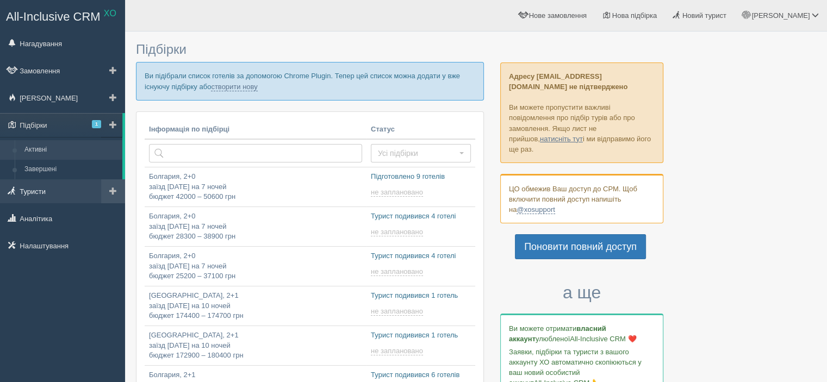
click at [40, 191] on link "Туристи" at bounding box center [62, 191] width 125 height 24
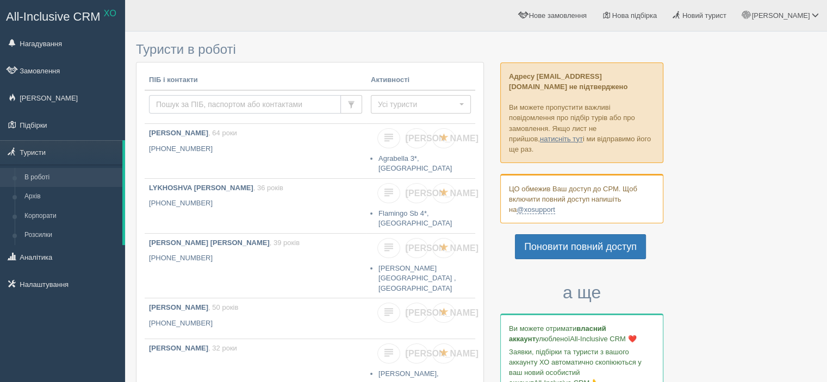
click at [187, 100] on input "text" at bounding box center [245, 104] width 192 height 18
paste input "+380976144068"
type input "+380976144068"
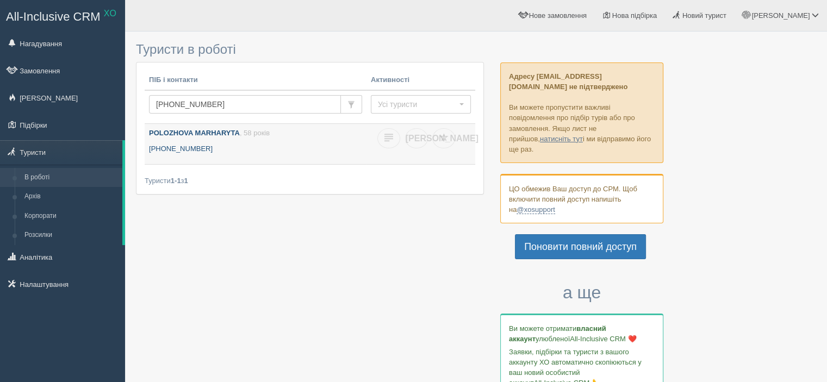
click at [202, 129] on b "POLOZHOVA MARHARYTA" at bounding box center [194, 133] width 91 height 8
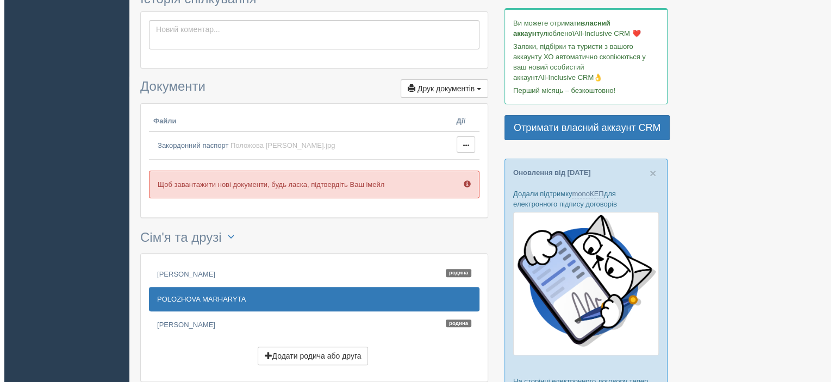
scroll to position [326, 0]
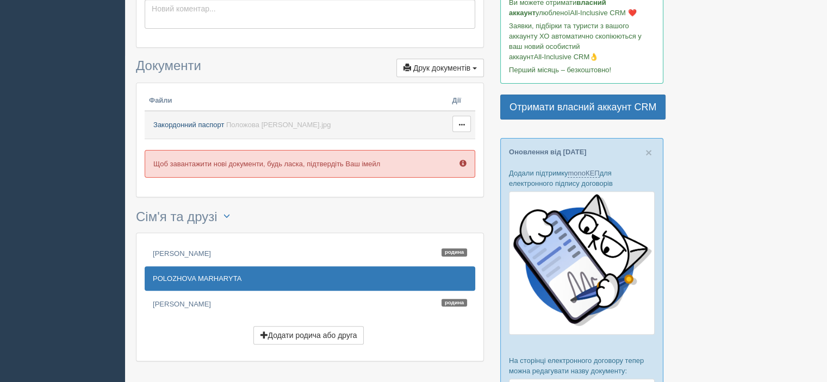
click at [256, 124] on span "Положова Маргарита Загран.jpg" at bounding box center [278, 125] width 105 height 8
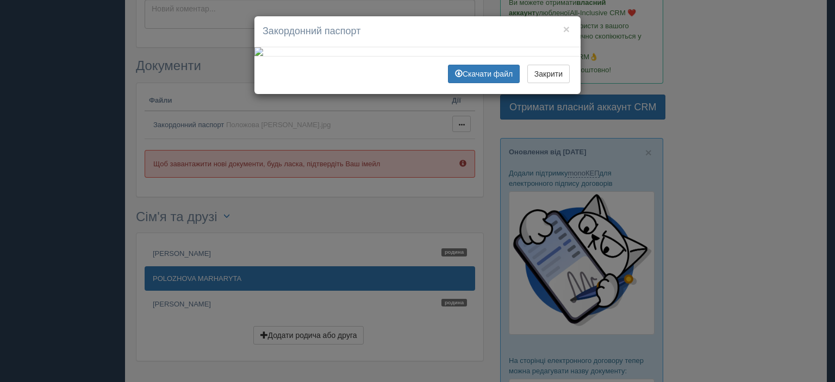
scroll to position [99, 0]
drag, startPoint x: 476, startPoint y: 112, endPoint x: 556, endPoint y: 70, distance: 91.2
click at [556, 56] on img at bounding box center [417, 51] width 326 height 9
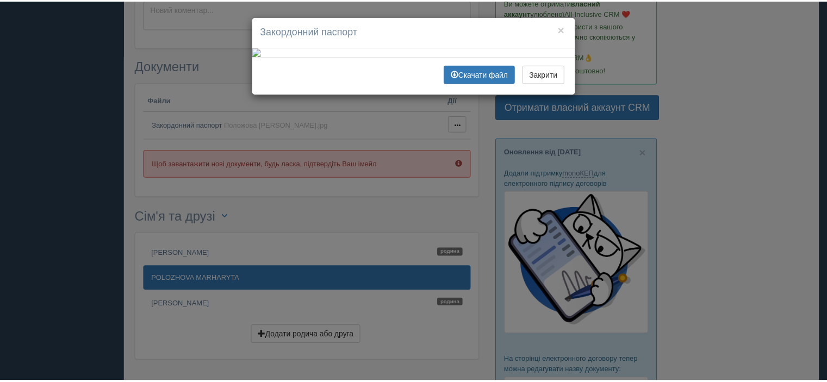
scroll to position [0, 0]
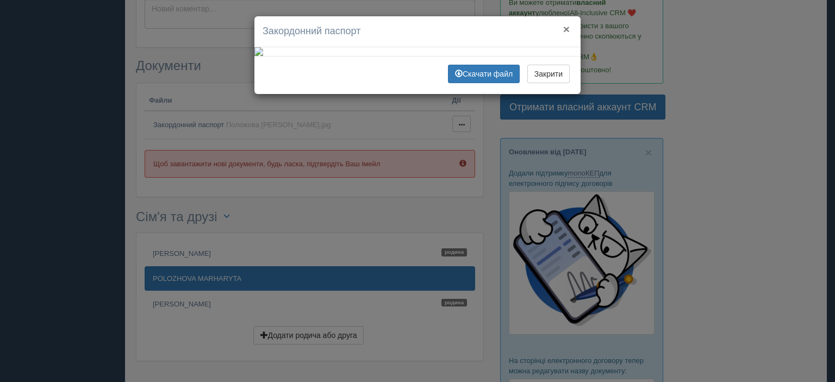
click at [563, 29] on button "×" at bounding box center [566, 28] width 7 height 11
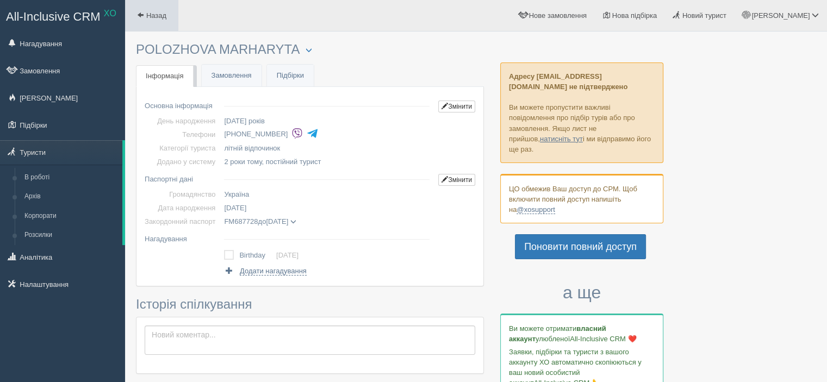
click at [148, 15] on span "Назад" at bounding box center [156, 15] width 20 height 8
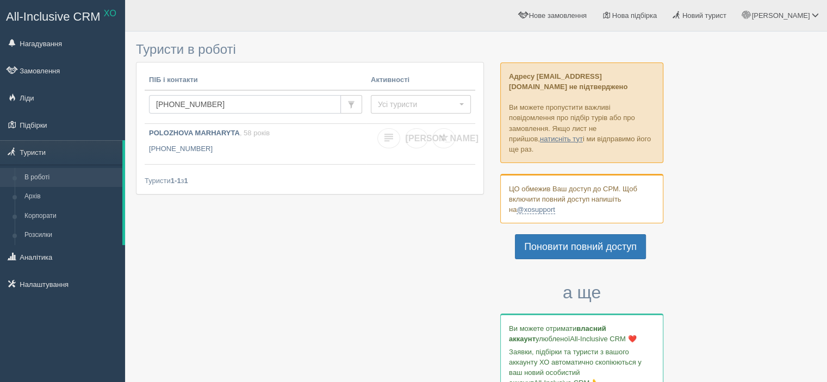
drag, startPoint x: 229, startPoint y: 103, endPoint x: 143, endPoint y: 100, distance: 85.4
click at [143, 100] on div "ПІБ і контакти Активності +380976144068 Усі туристи Усі туристи Є замовлення Є …" at bounding box center [309, 128] width 347 height 132
paste input "664465731"
type input "+380664465731"
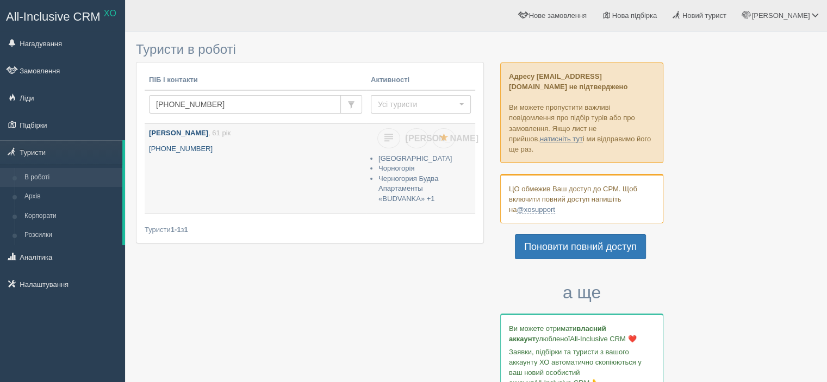
click at [196, 133] on b "[PERSON_NAME]" at bounding box center [178, 133] width 59 height 8
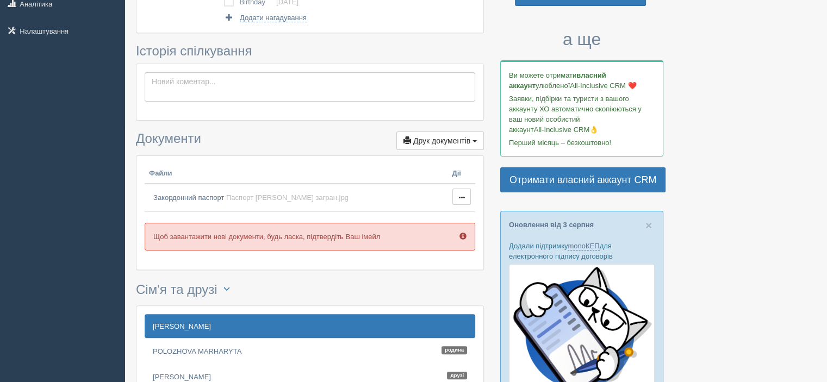
scroll to position [326, 0]
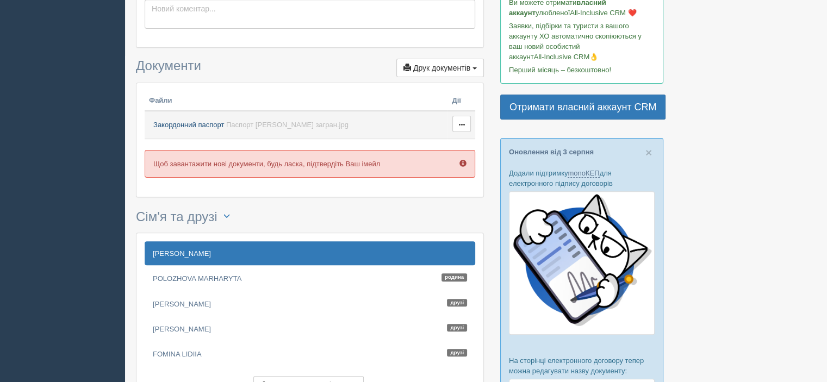
click at [245, 124] on span "Паспорт [PERSON_NAME] загран.jpg" at bounding box center [287, 125] width 122 height 8
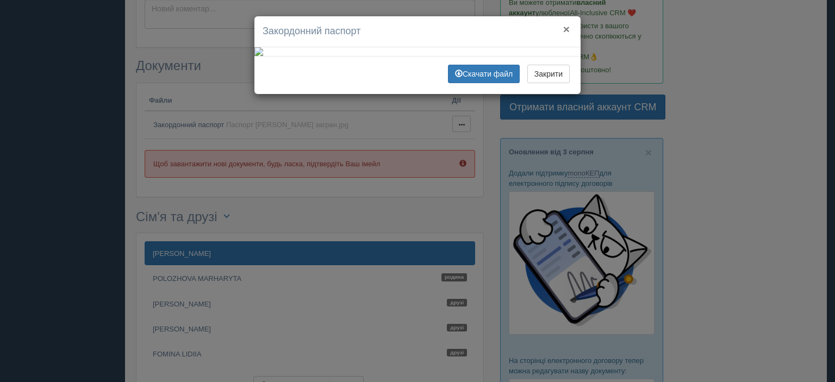
click at [563, 29] on button "×" at bounding box center [566, 28] width 7 height 11
